Goal: Task Accomplishment & Management: Manage account settings

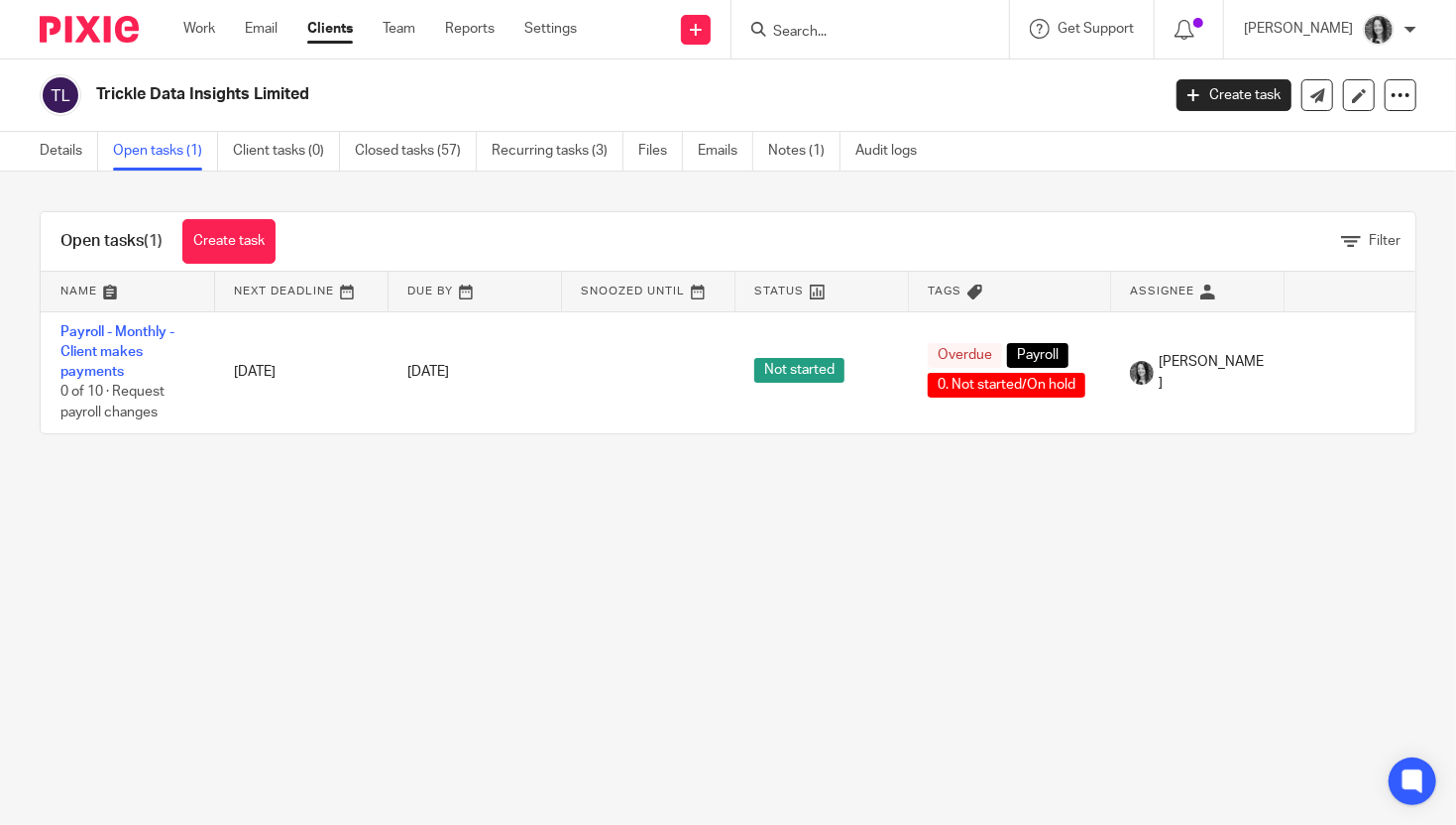
click at [860, 55] on div at bounding box center [870, 29] width 278 height 58
click at [837, 29] on input "Search" at bounding box center [860, 33] width 178 height 18
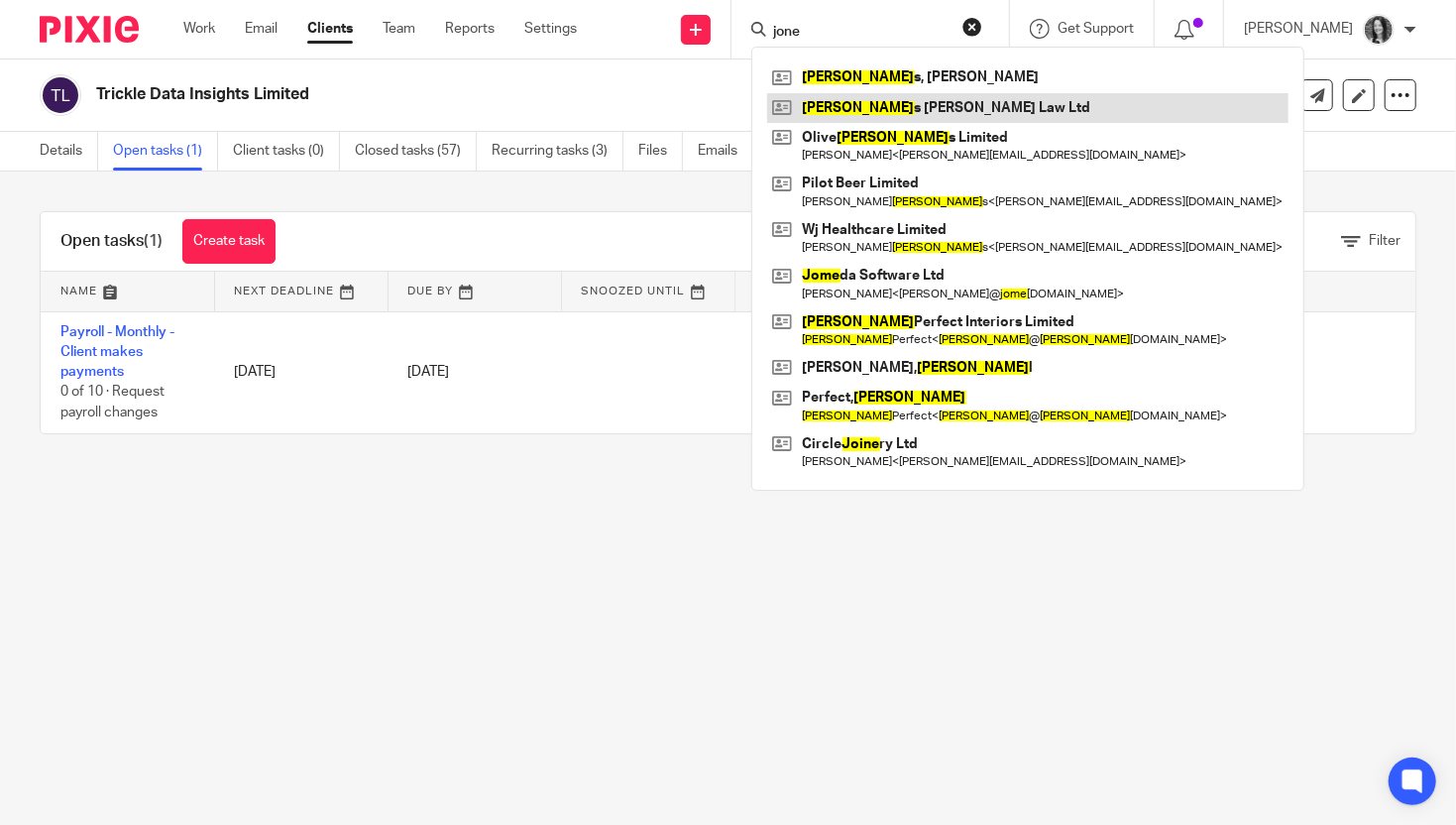
type input "jone"
click at [952, 110] on link at bounding box center [1027, 108] width 521 height 30
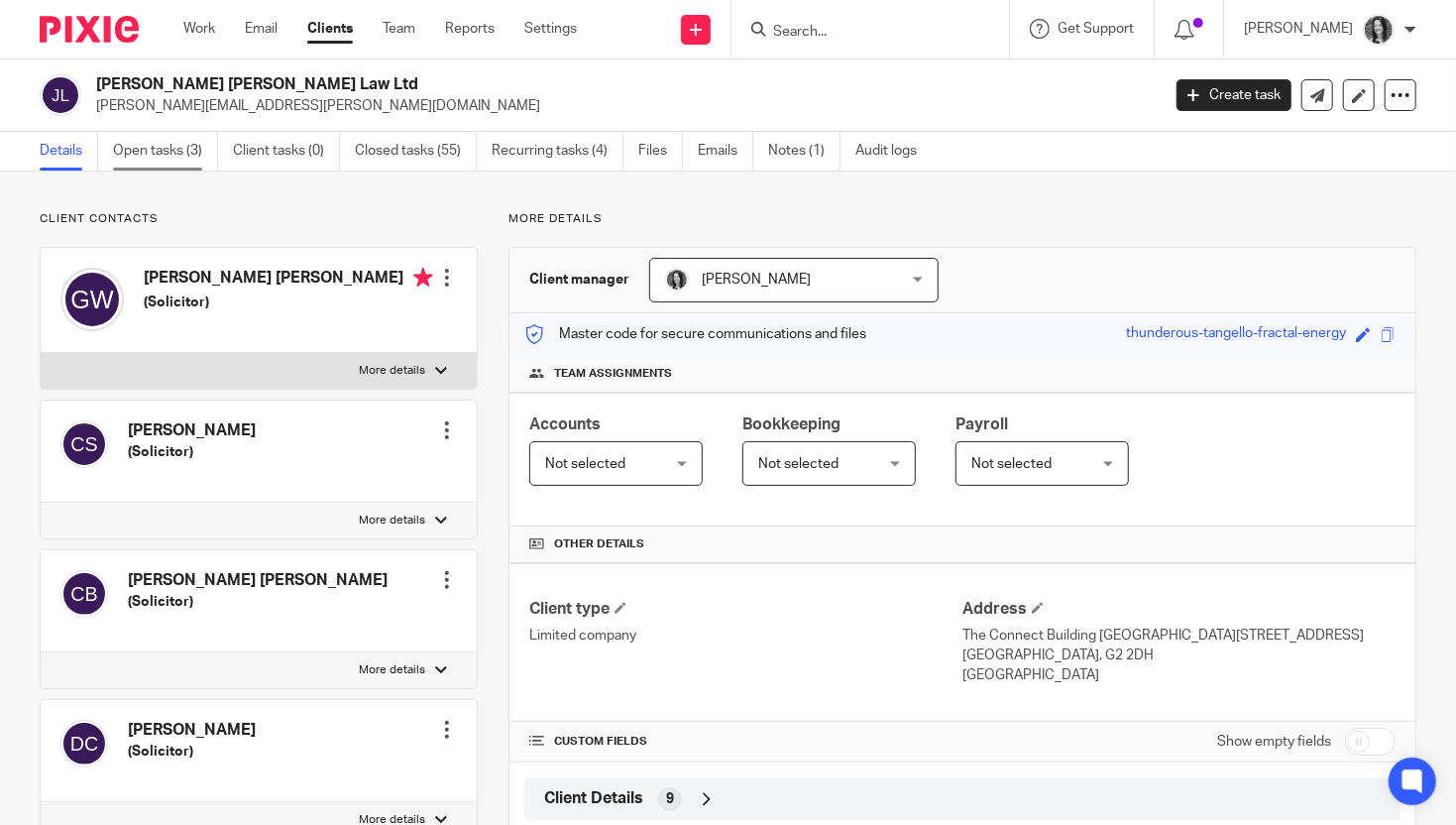
click at [165, 154] on link "Open tasks (3)" at bounding box center [165, 151] width 105 height 39
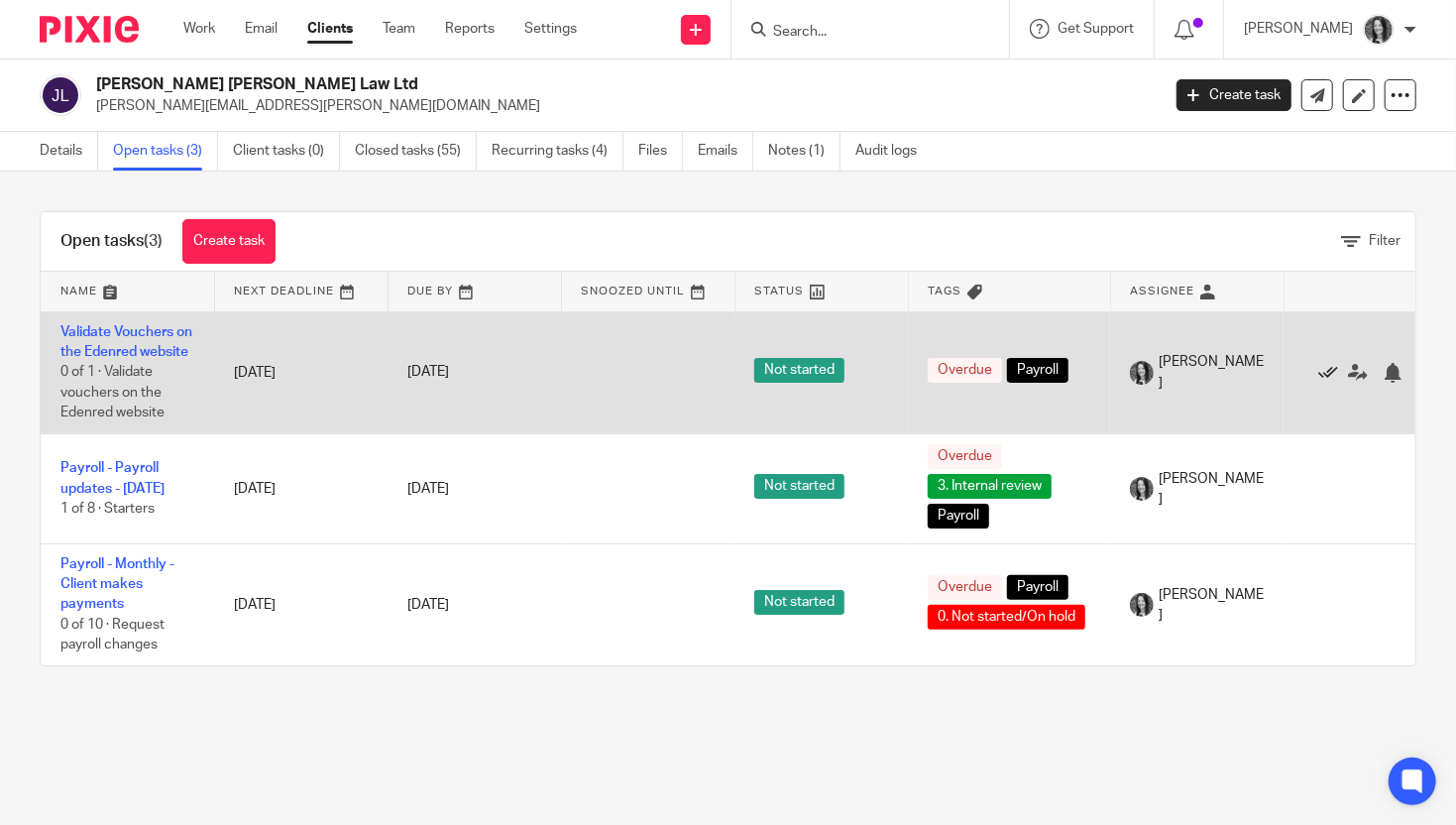
click at [1326, 383] on icon at bounding box center [1328, 373] width 20 height 20
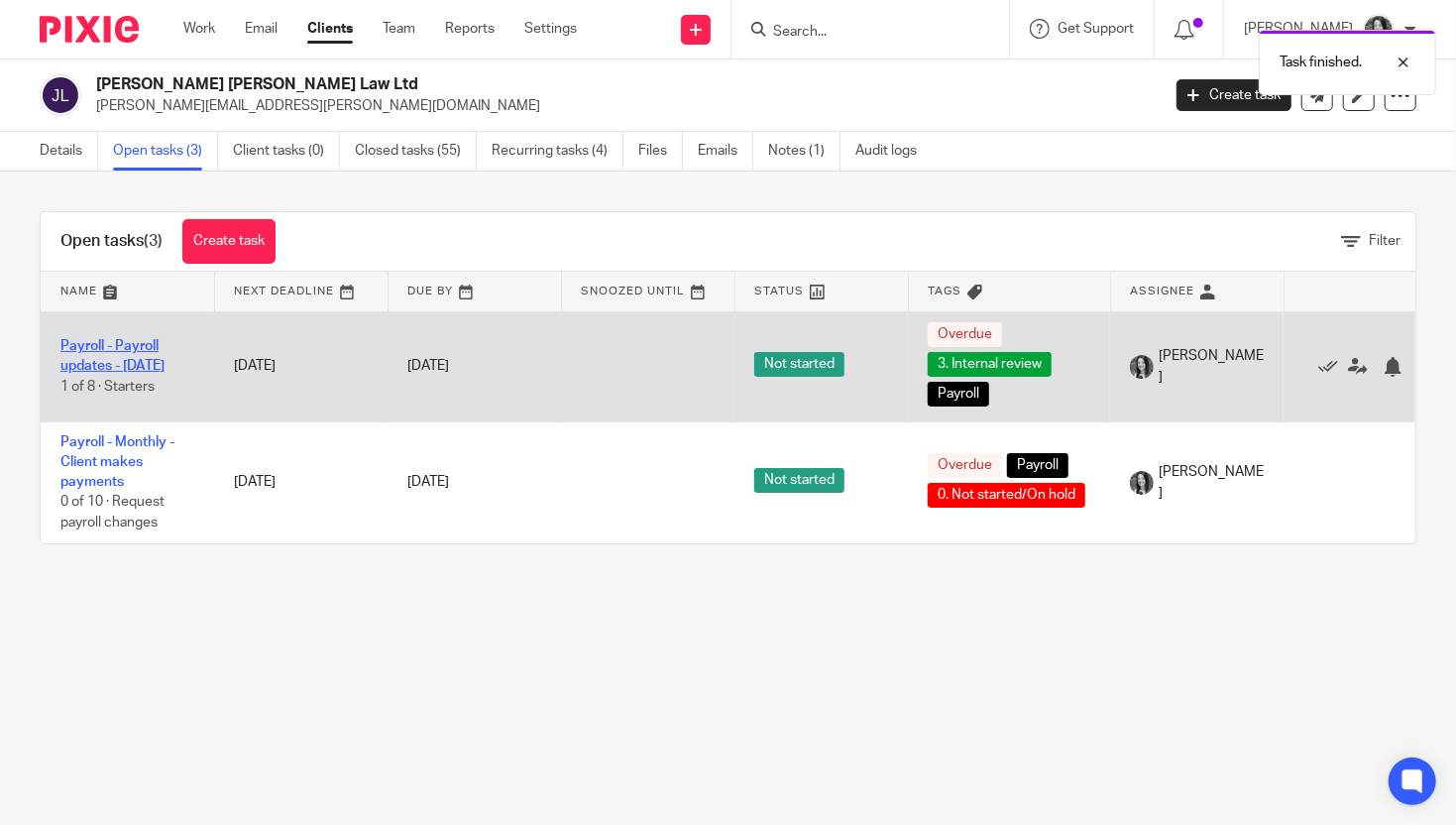
click at [129, 345] on link "Payroll - Payroll updates - [DATE]" at bounding box center [112, 356] width 104 height 34
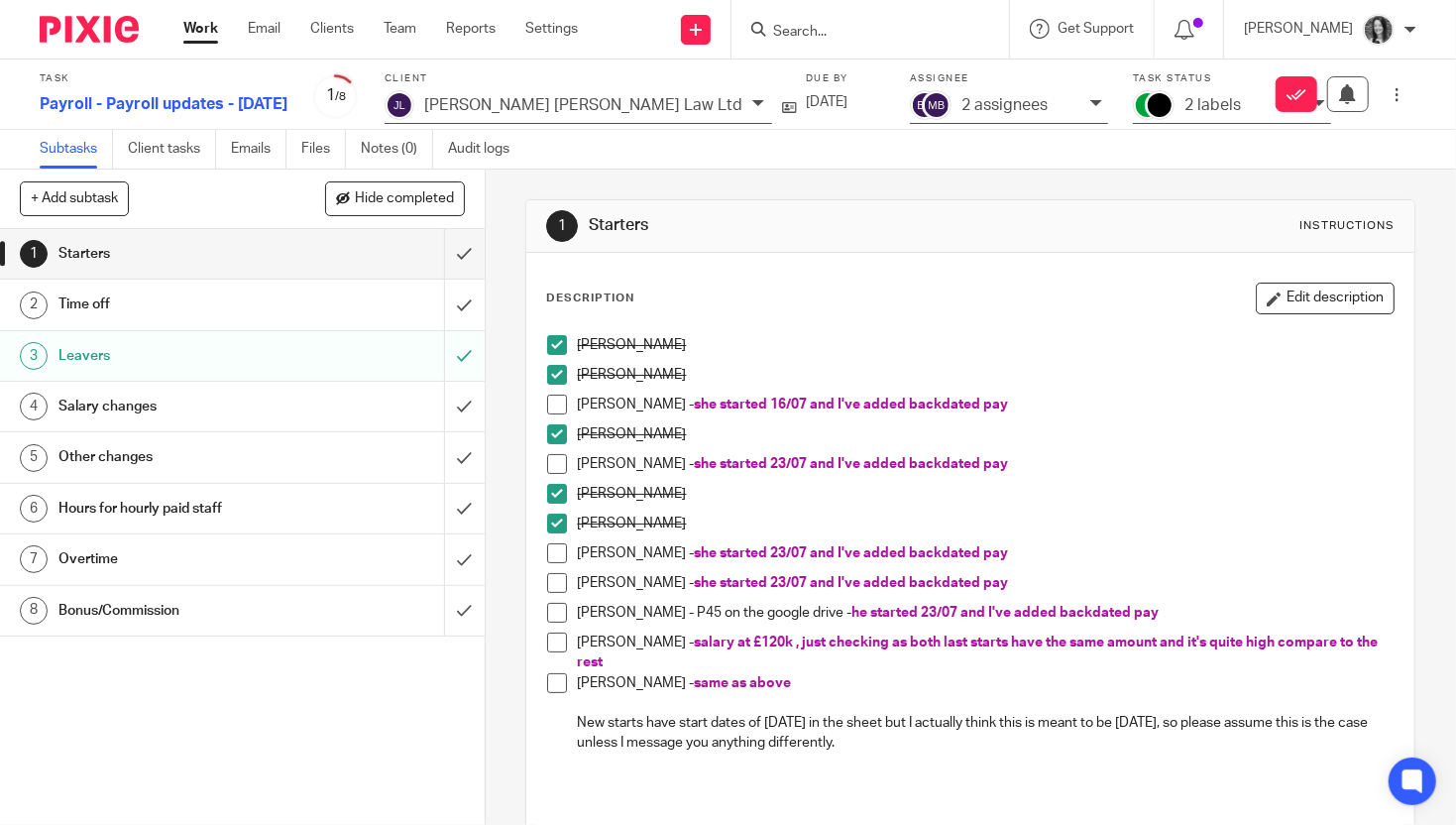
click at [553, 636] on span at bounding box center [557, 642] width 20 height 20
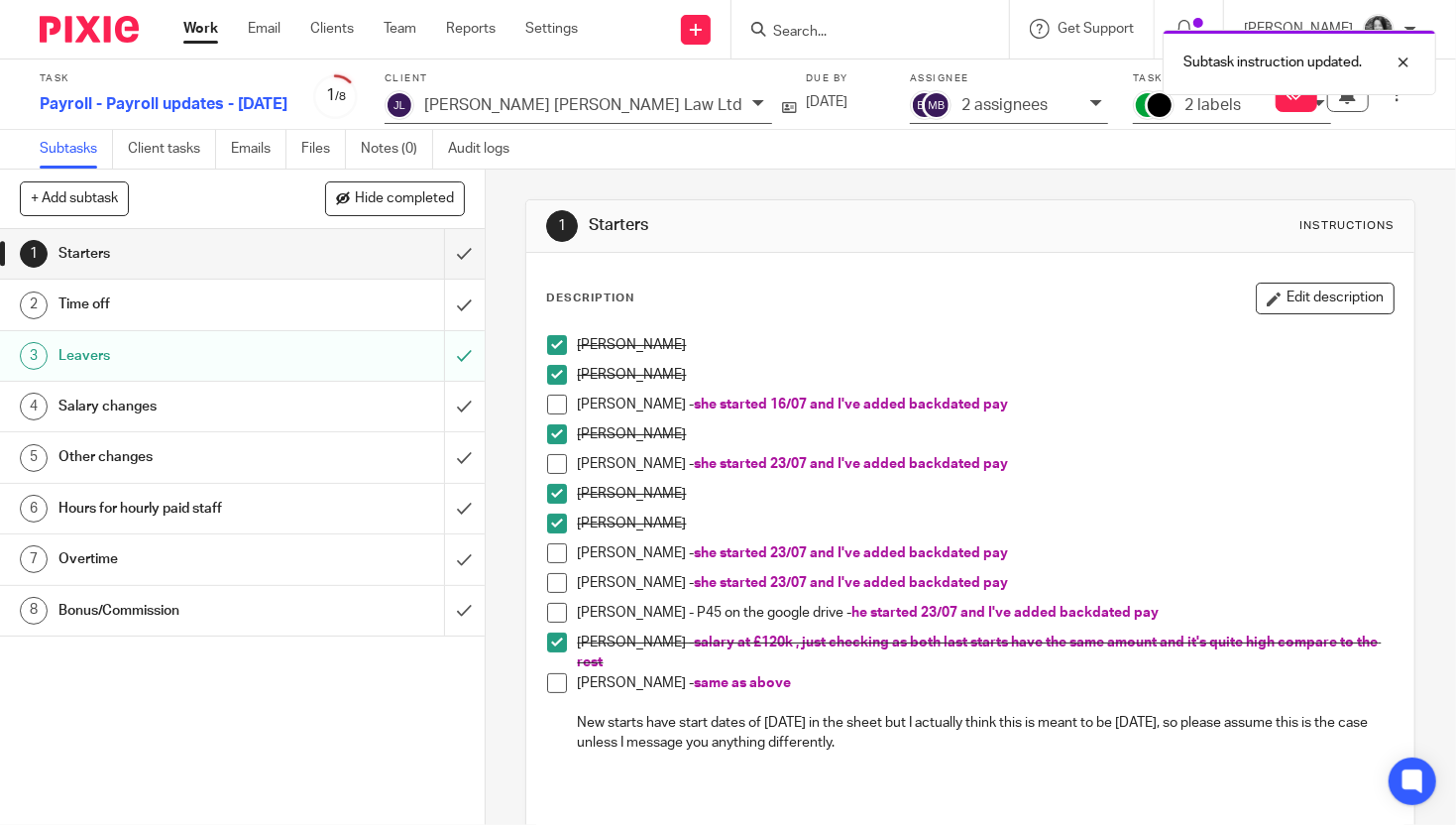
click at [565, 682] on span at bounding box center [557, 683] width 20 height 20
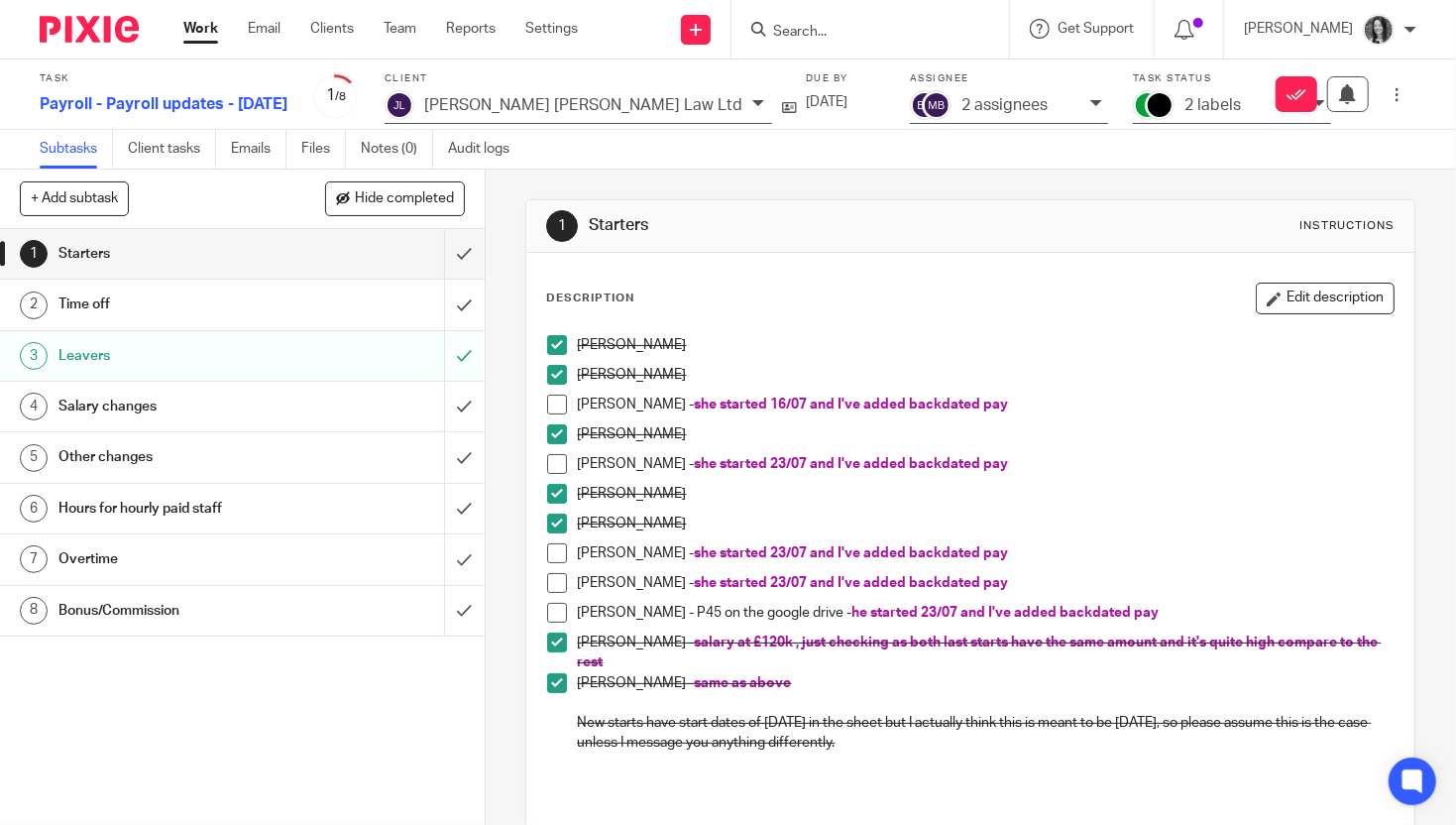
click at [152, 299] on h1 "Time off" at bounding box center [180, 304] width 244 height 30
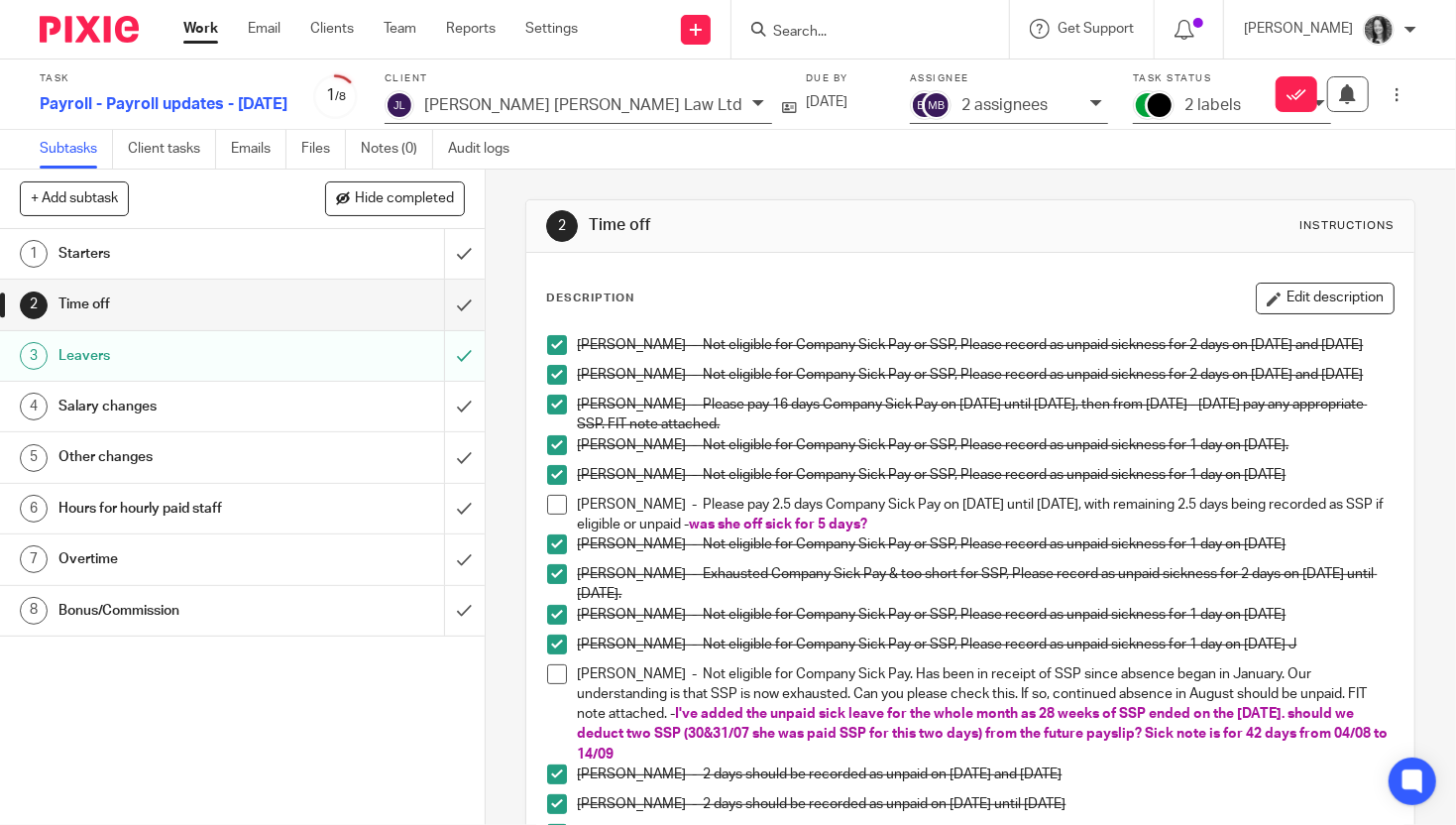
click at [303, 395] on div "Salary changes" at bounding box center [241, 406] width 366 height 30
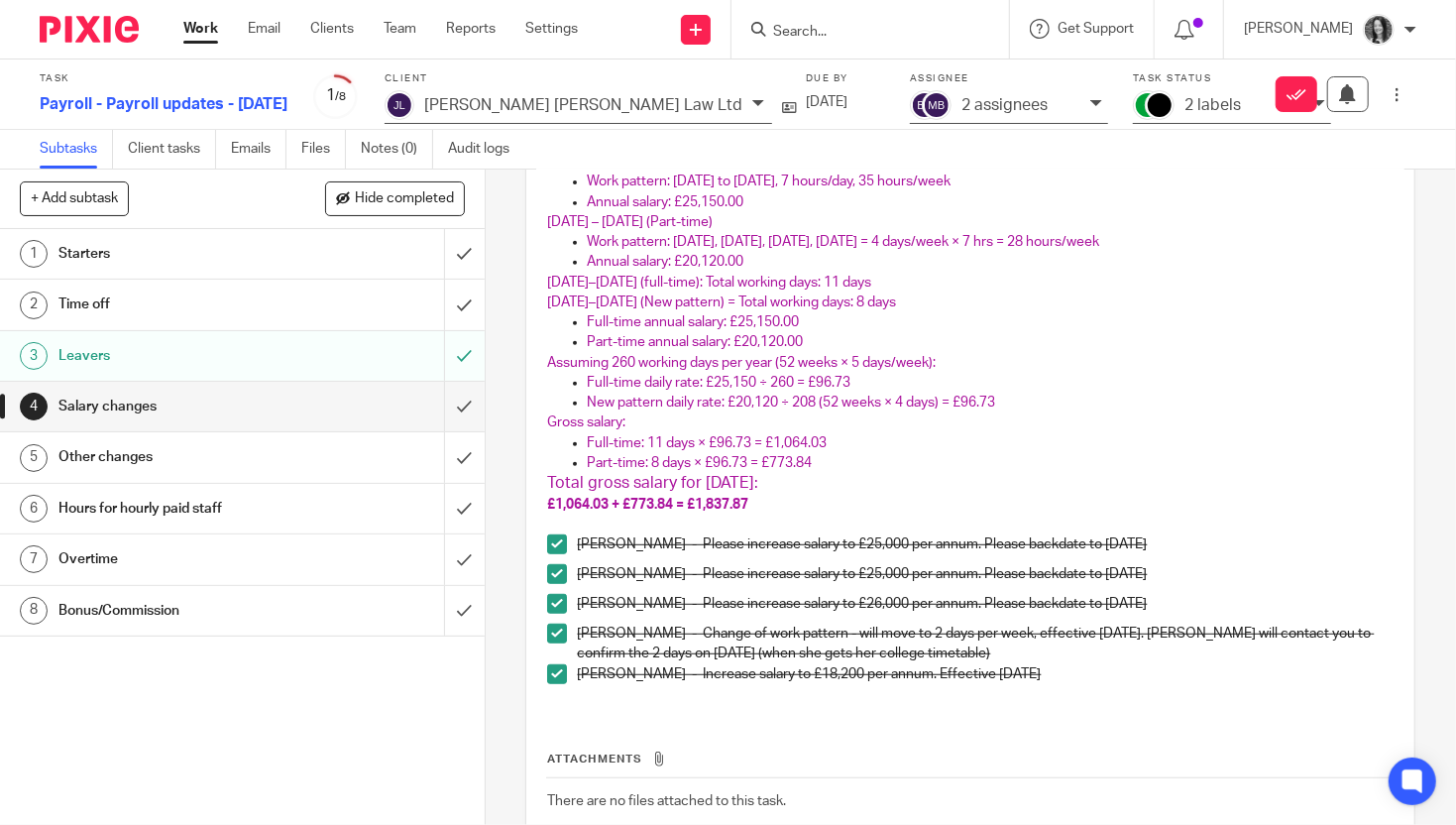
scroll to position [325, 0]
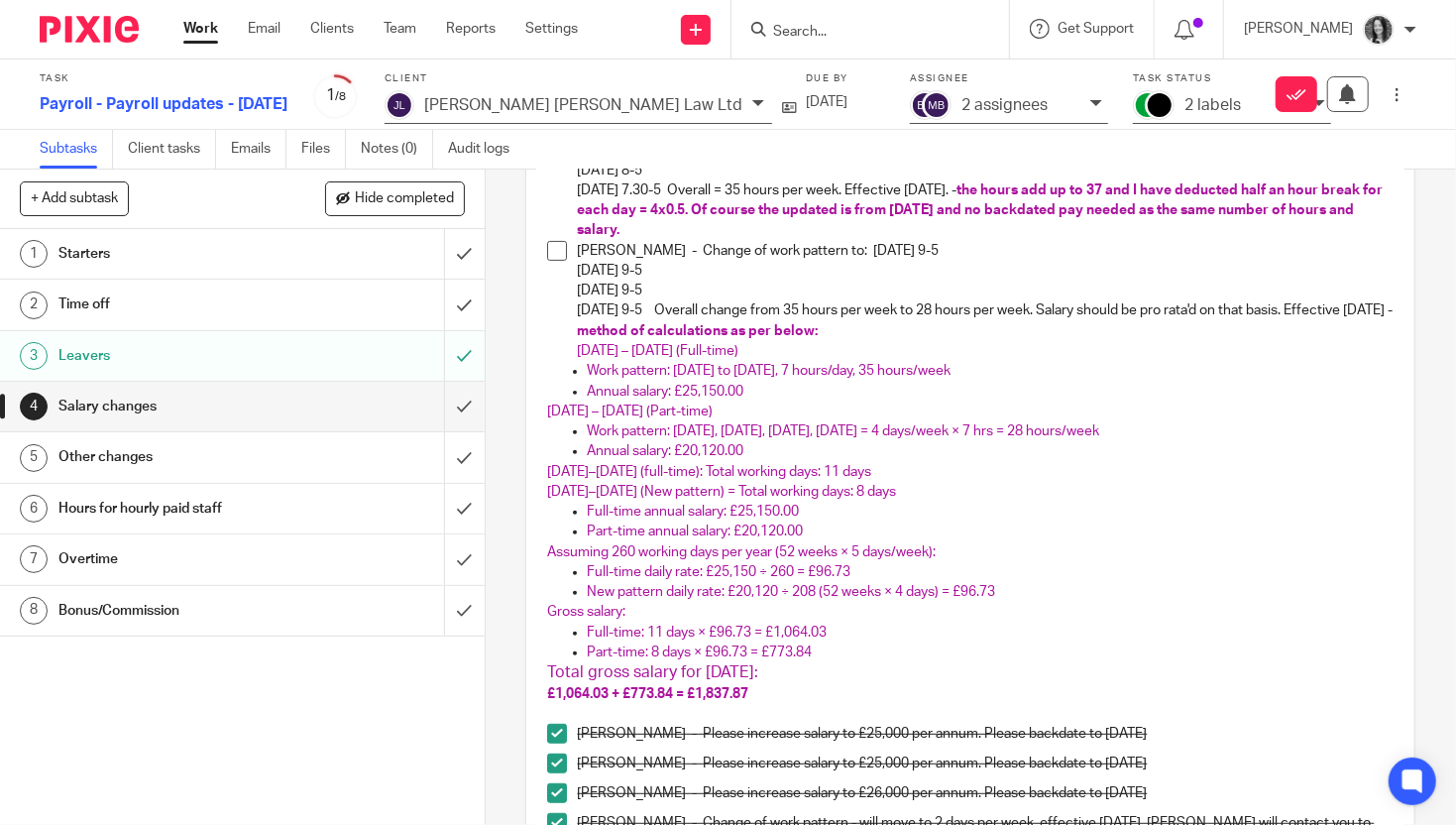
click at [176, 402] on h1 "Salary changes" at bounding box center [180, 406] width 244 height 30
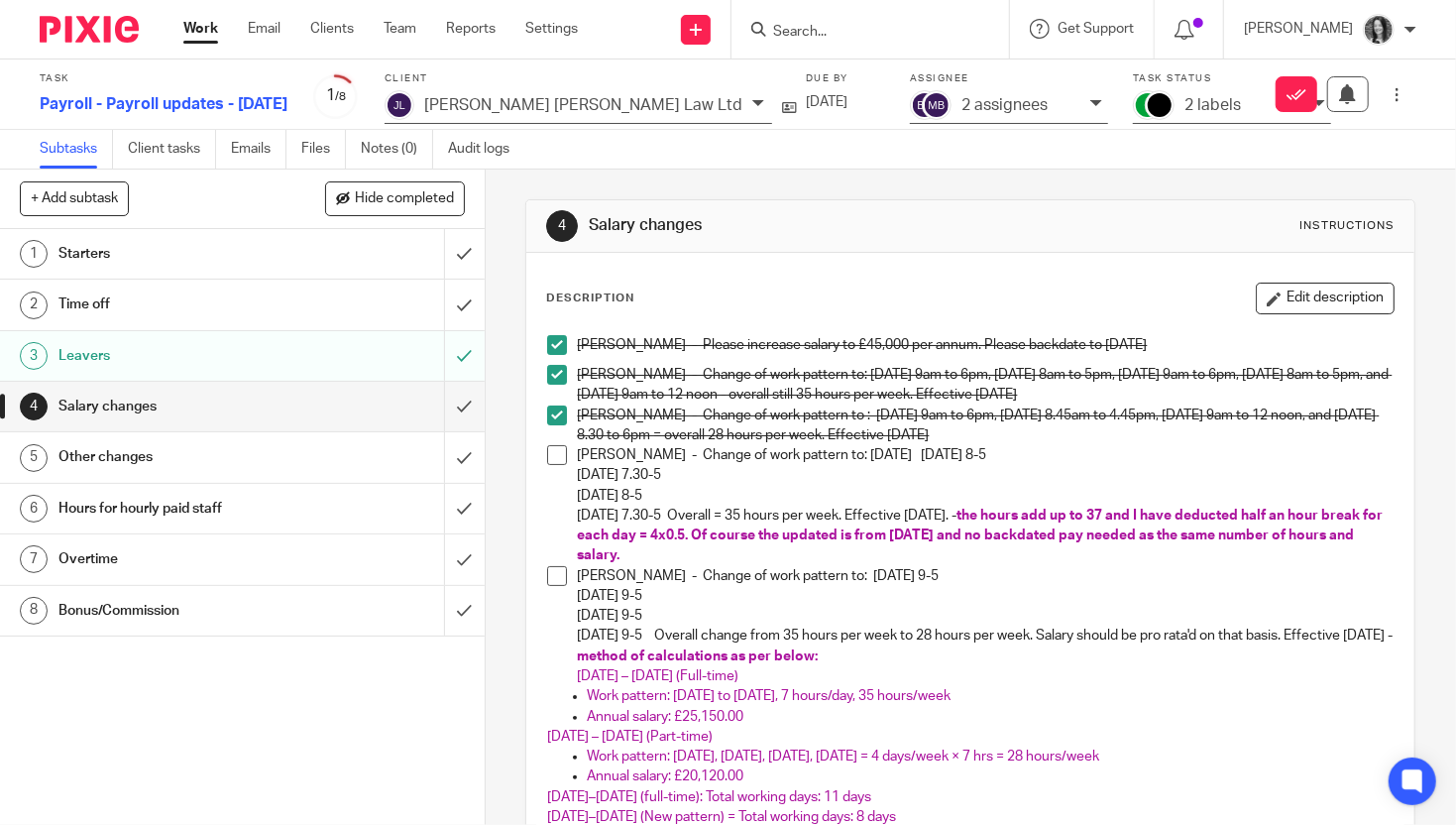
click at [170, 451] on h1 "Other changes" at bounding box center [180, 457] width 244 height 30
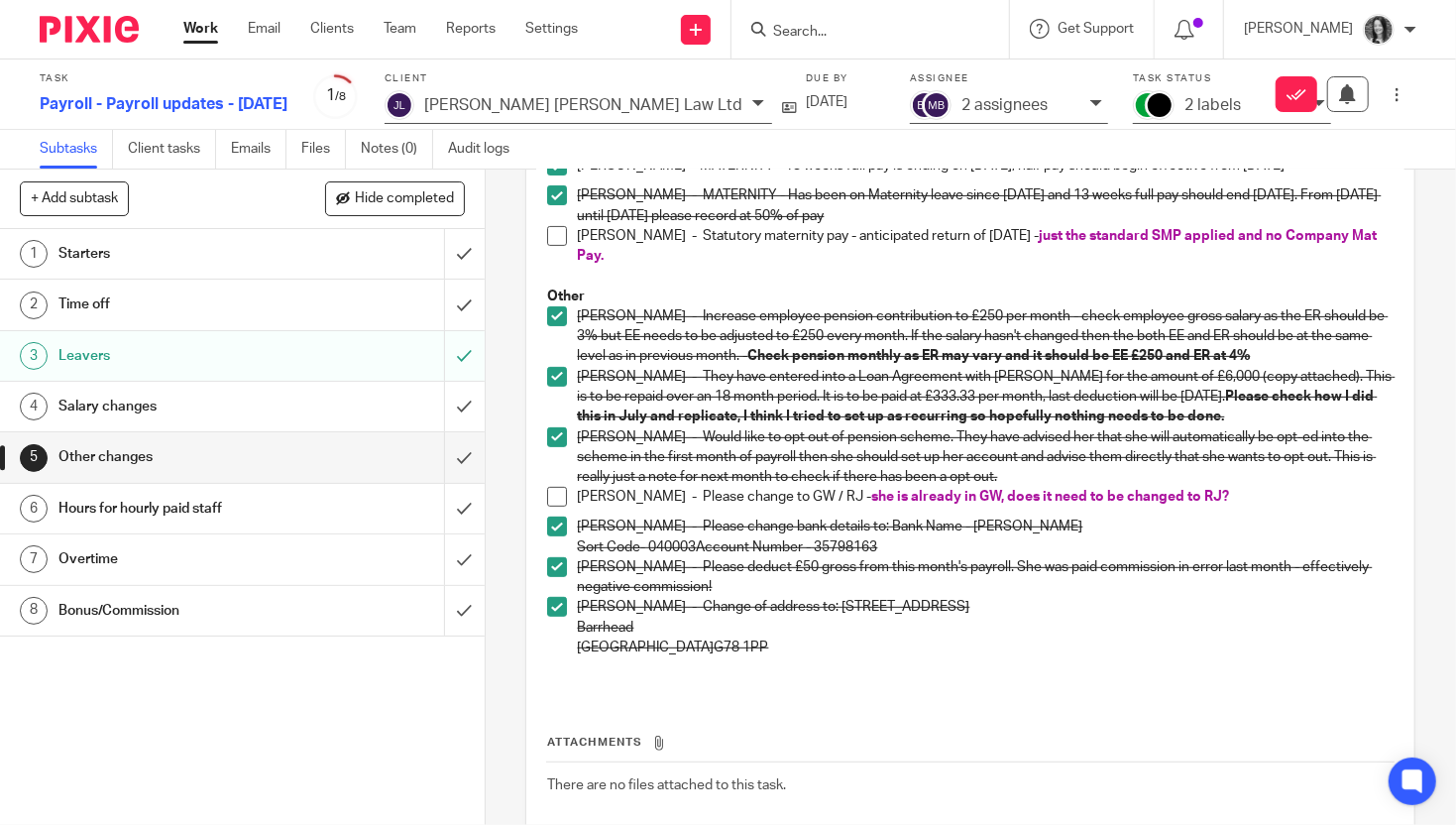
scroll to position [353, 0]
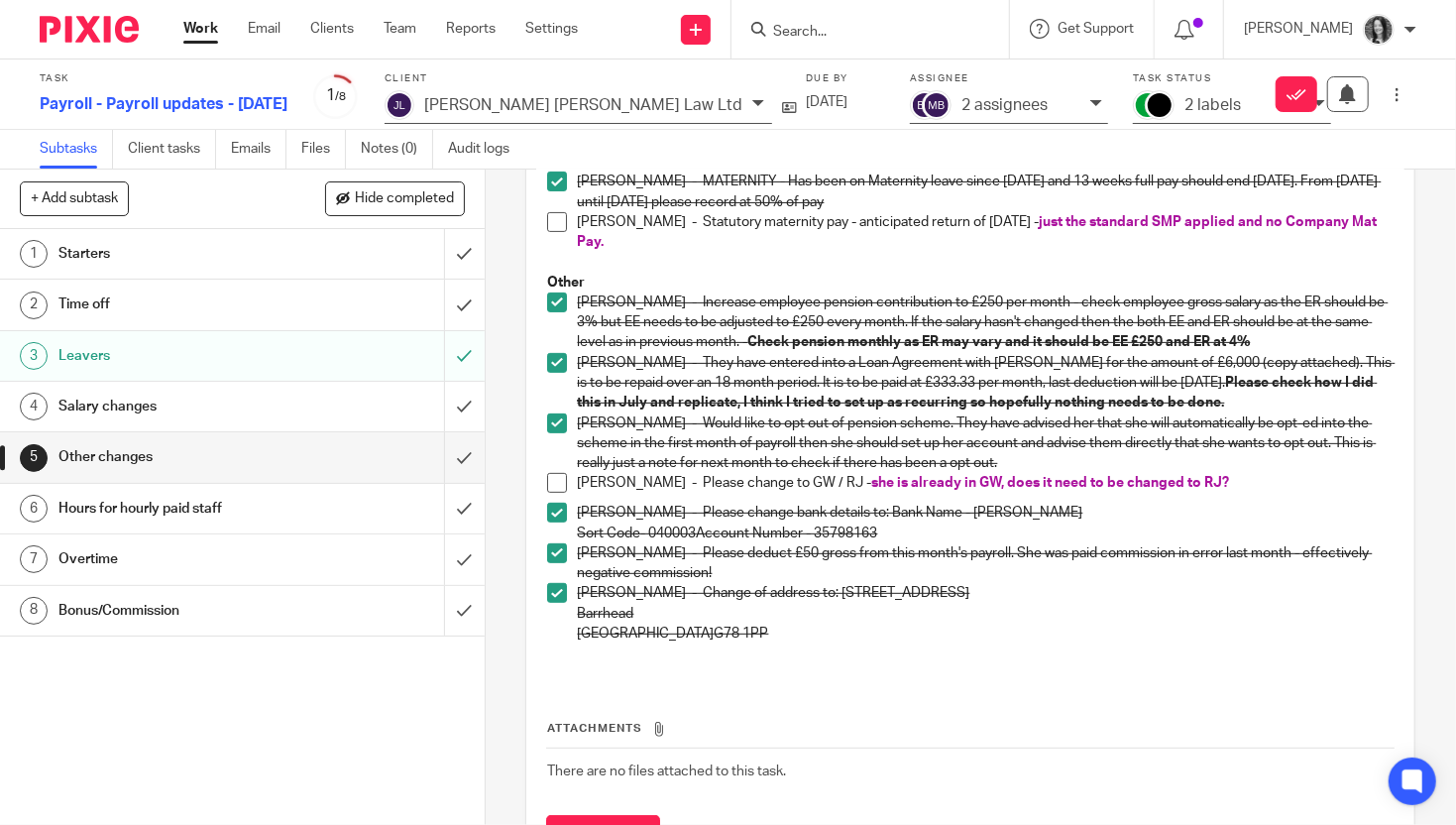
click at [224, 517] on h1 "Hours for hourly paid staff" at bounding box center [180, 509] width 244 height 30
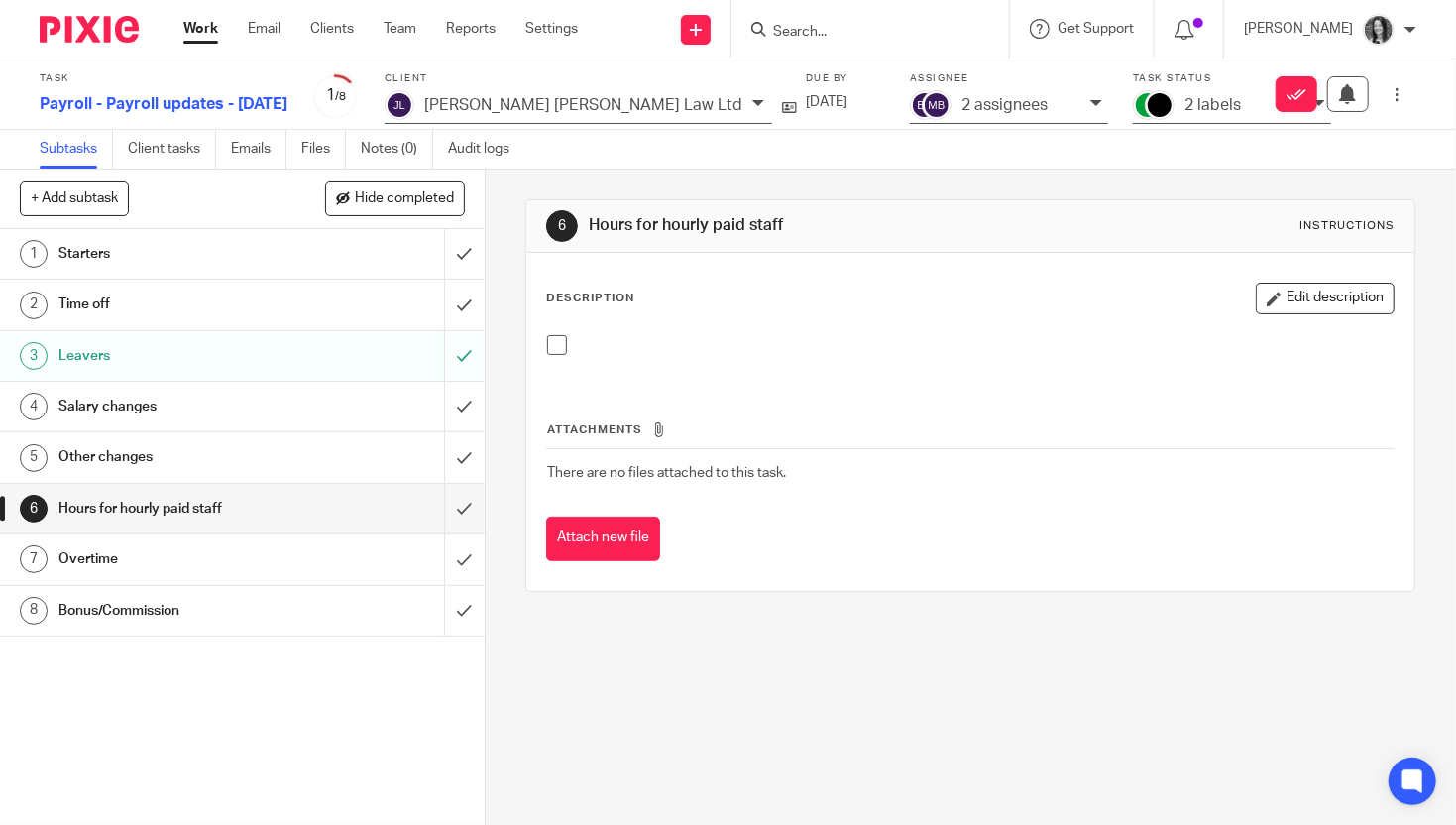
click at [210, 557] on h1 "Overtime" at bounding box center [180, 559] width 244 height 30
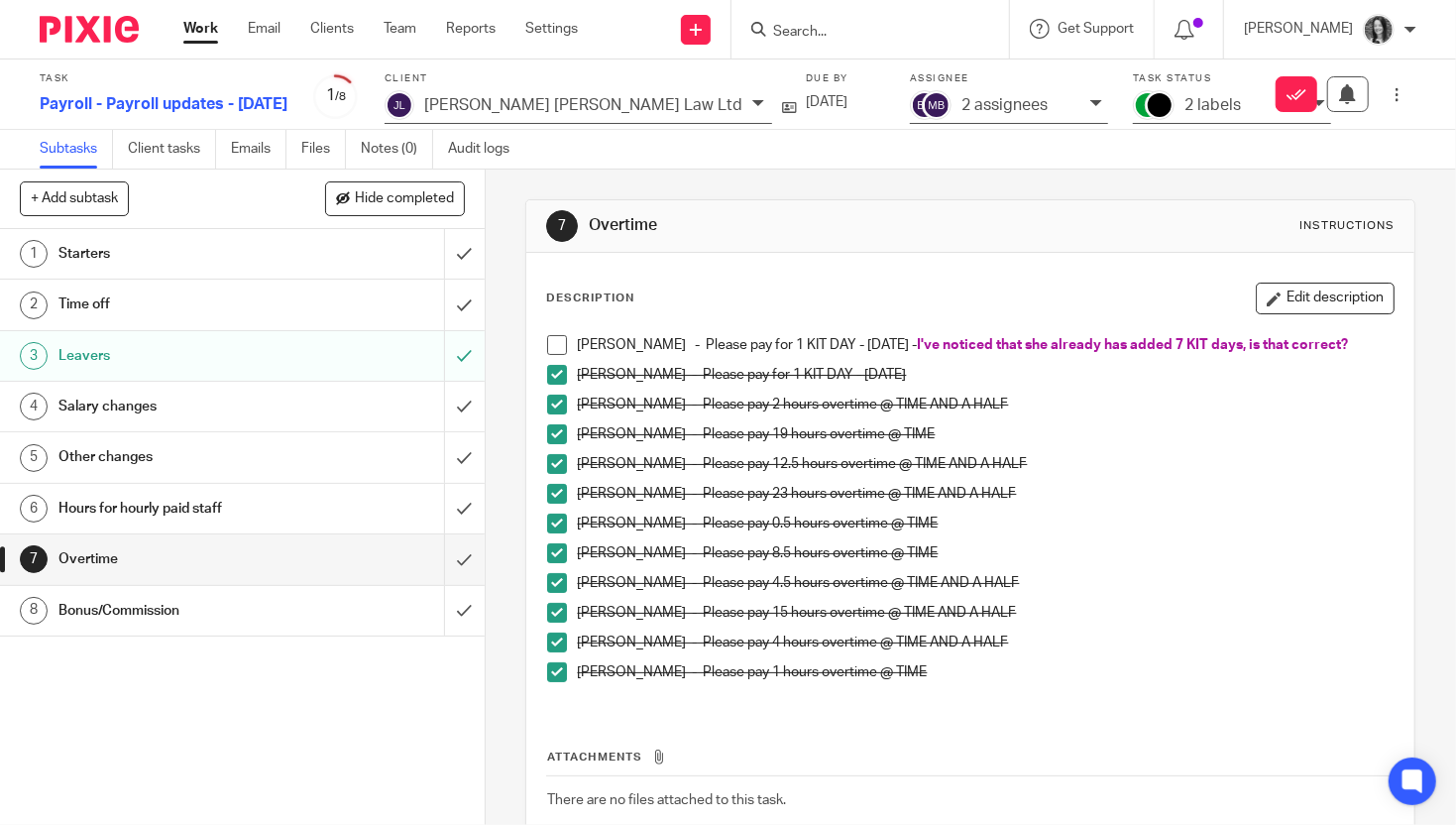
click at [182, 607] on h1 "Bonus/Commission" at bounding box center [180, 611] width 244 height 30
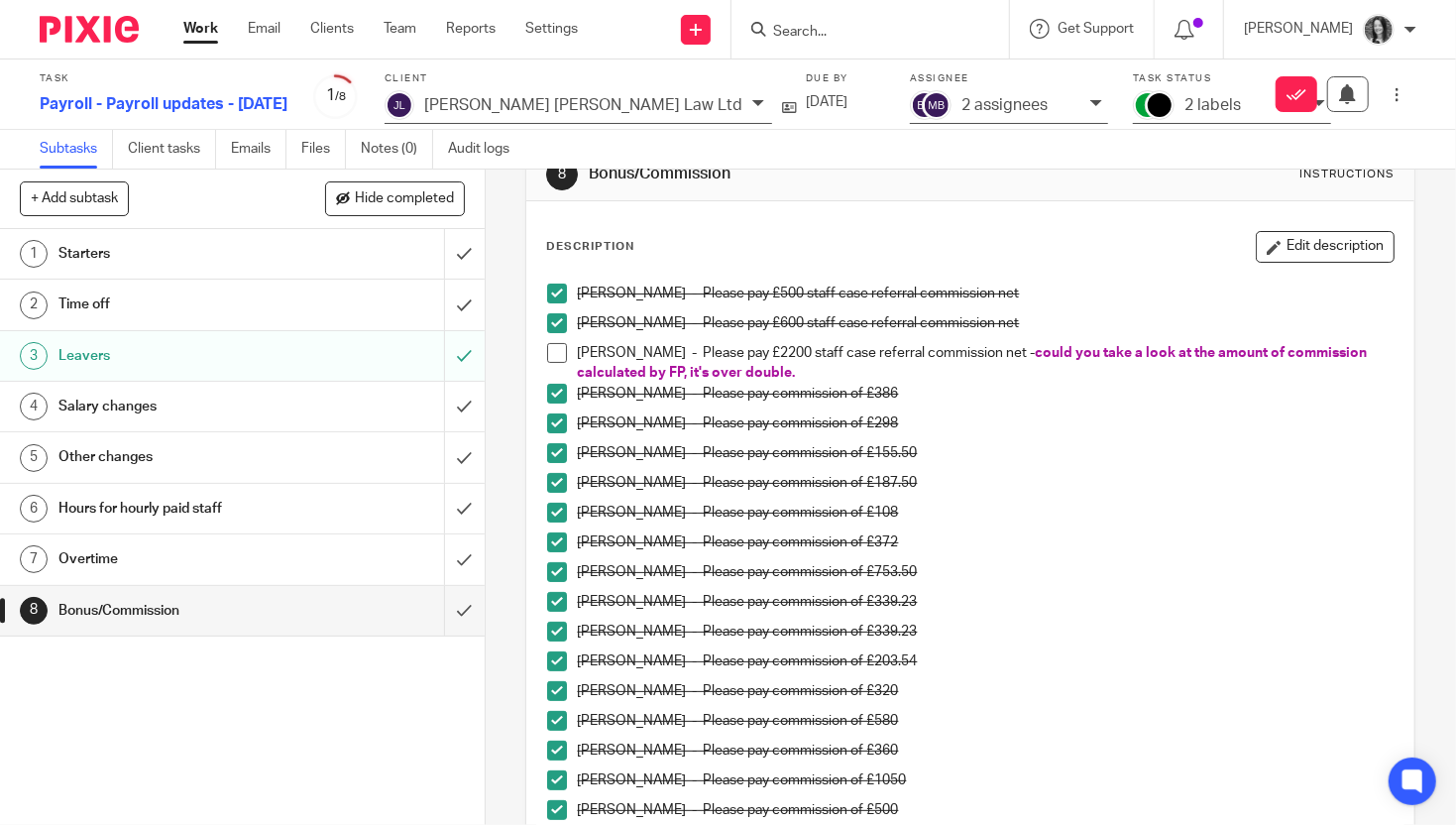
scroll to position [48, 0]
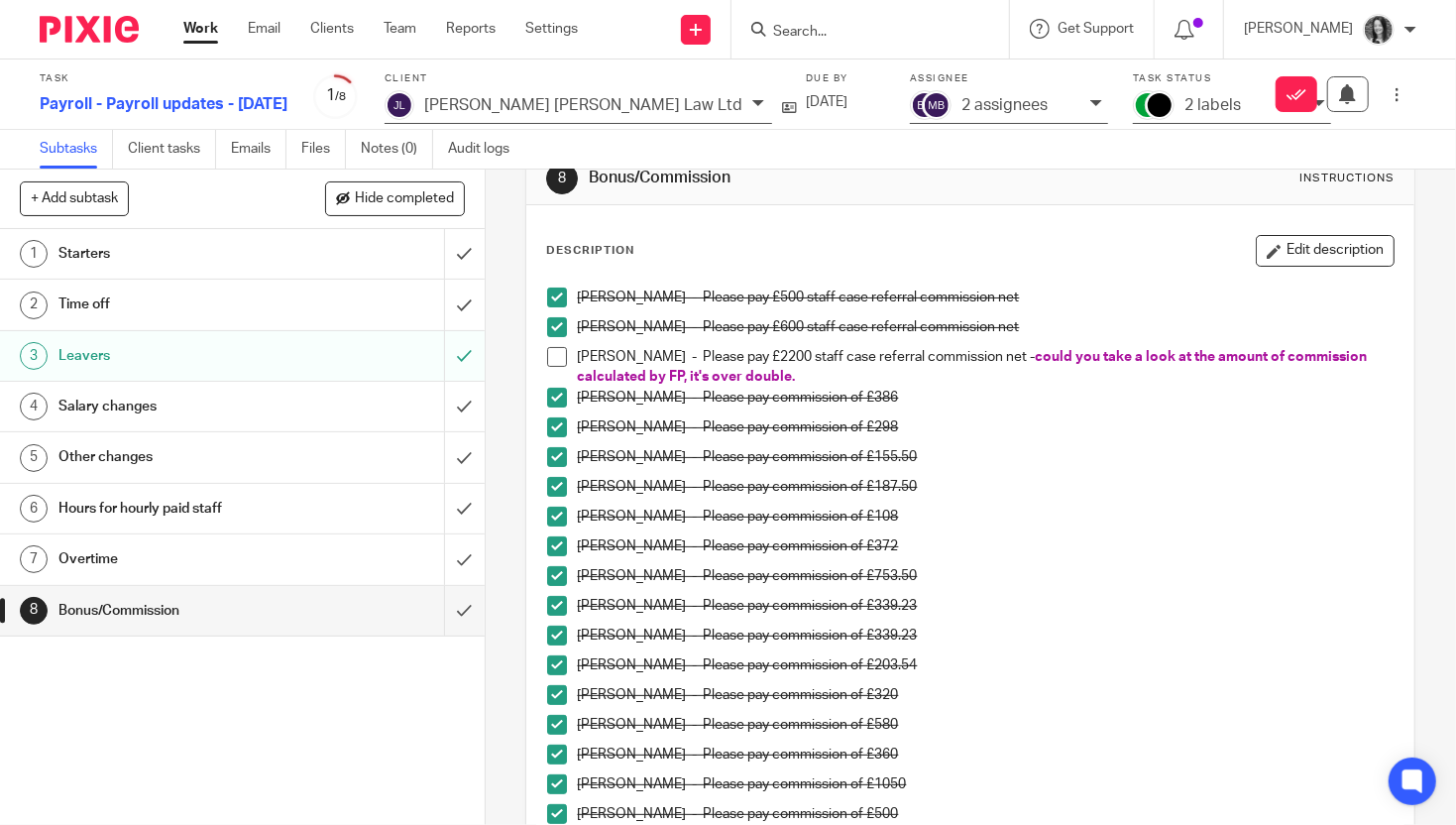
click at [182, 398] on h1 "Salary changes" at bounding box center [180, 406] width 244 height 30
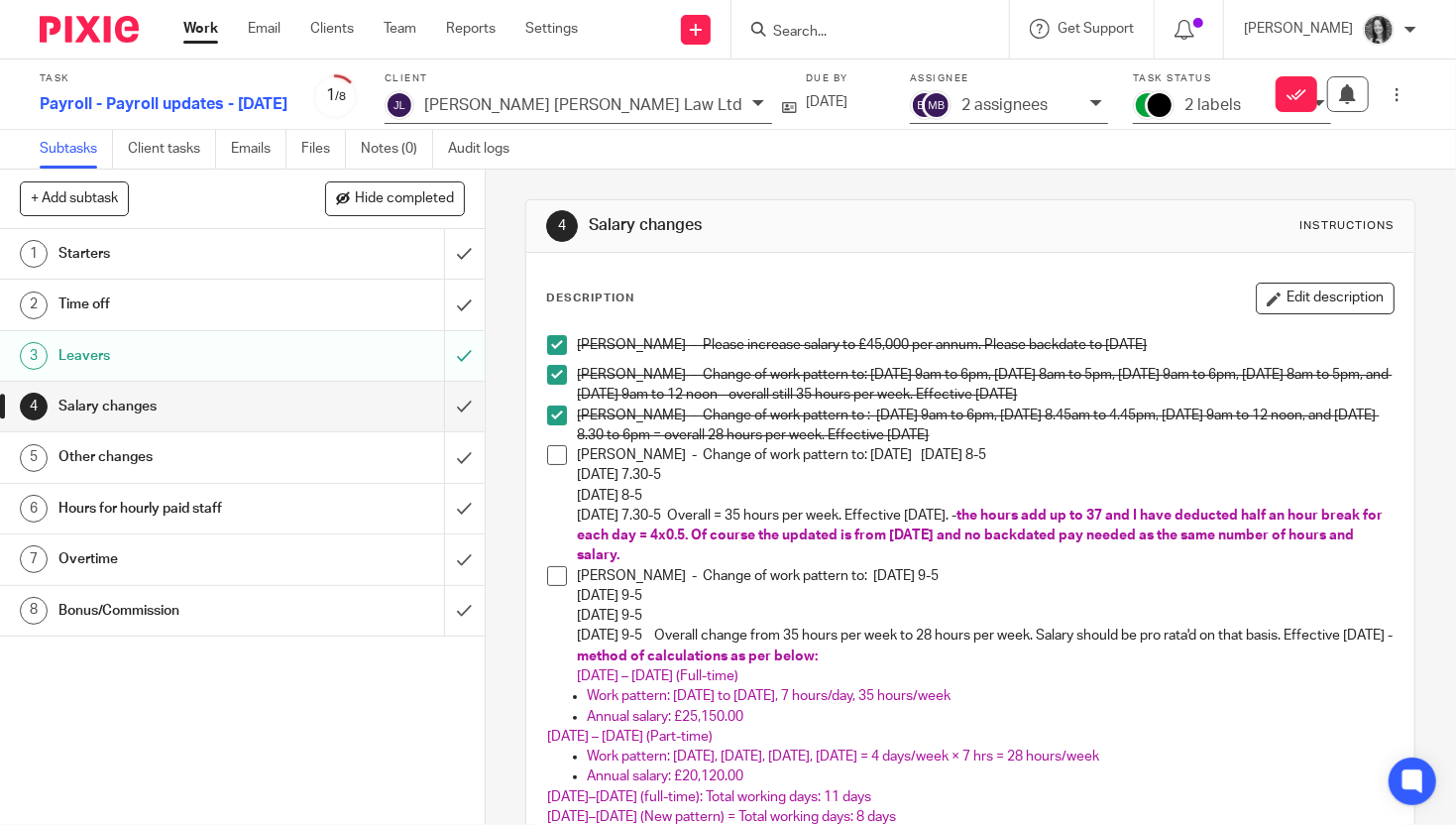
click at [159, 293] on h1 "Time off" at bounding box center [180, 304] width 244 height 30
